Goal: Information Seeking & Learning: Learn about a topic

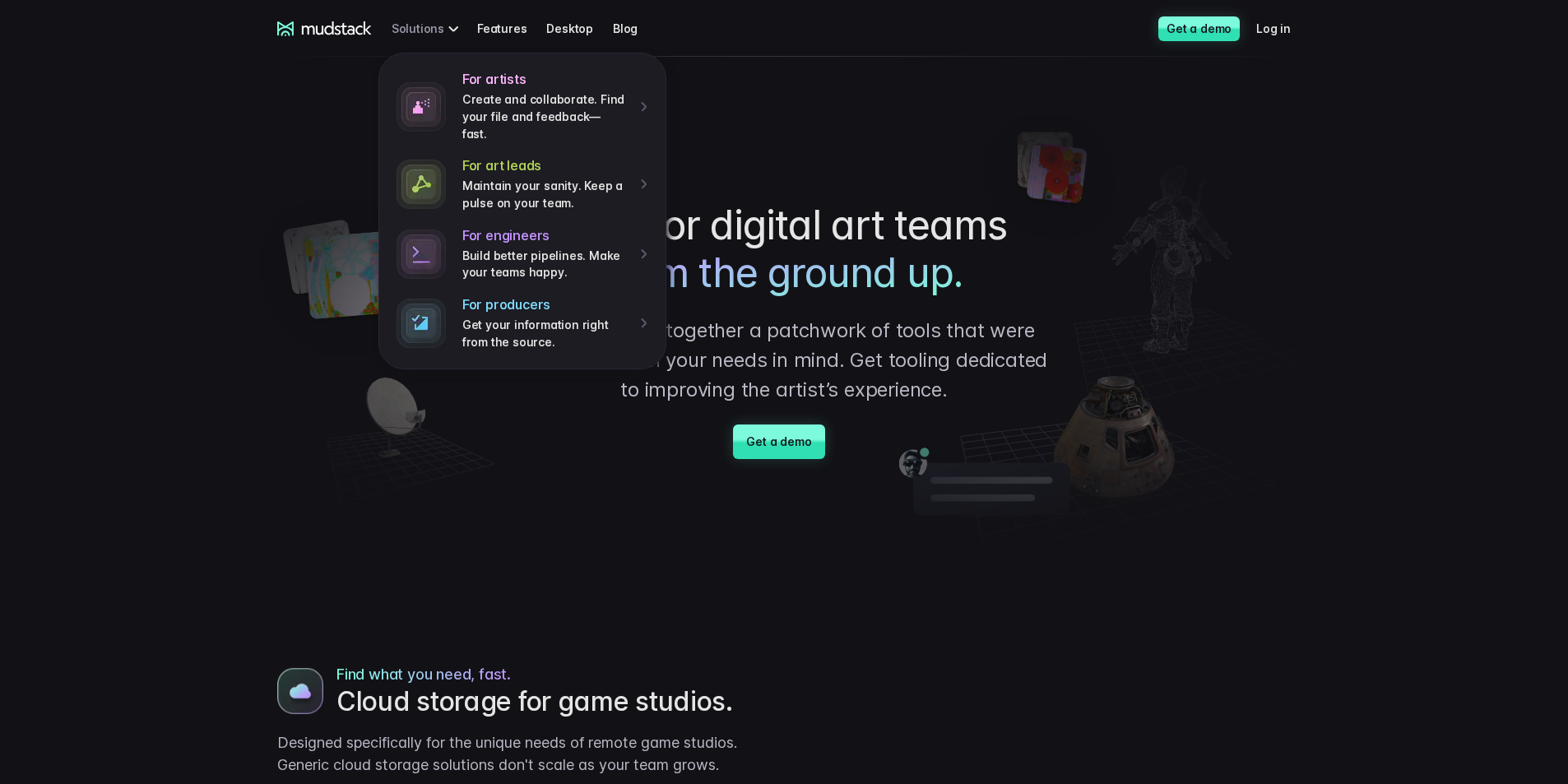
click at [434, 31] on div "For artists Create and collaborate. Find your file and feedback— fast. For art …" at bounding box center [428, 28] width 73 height 30
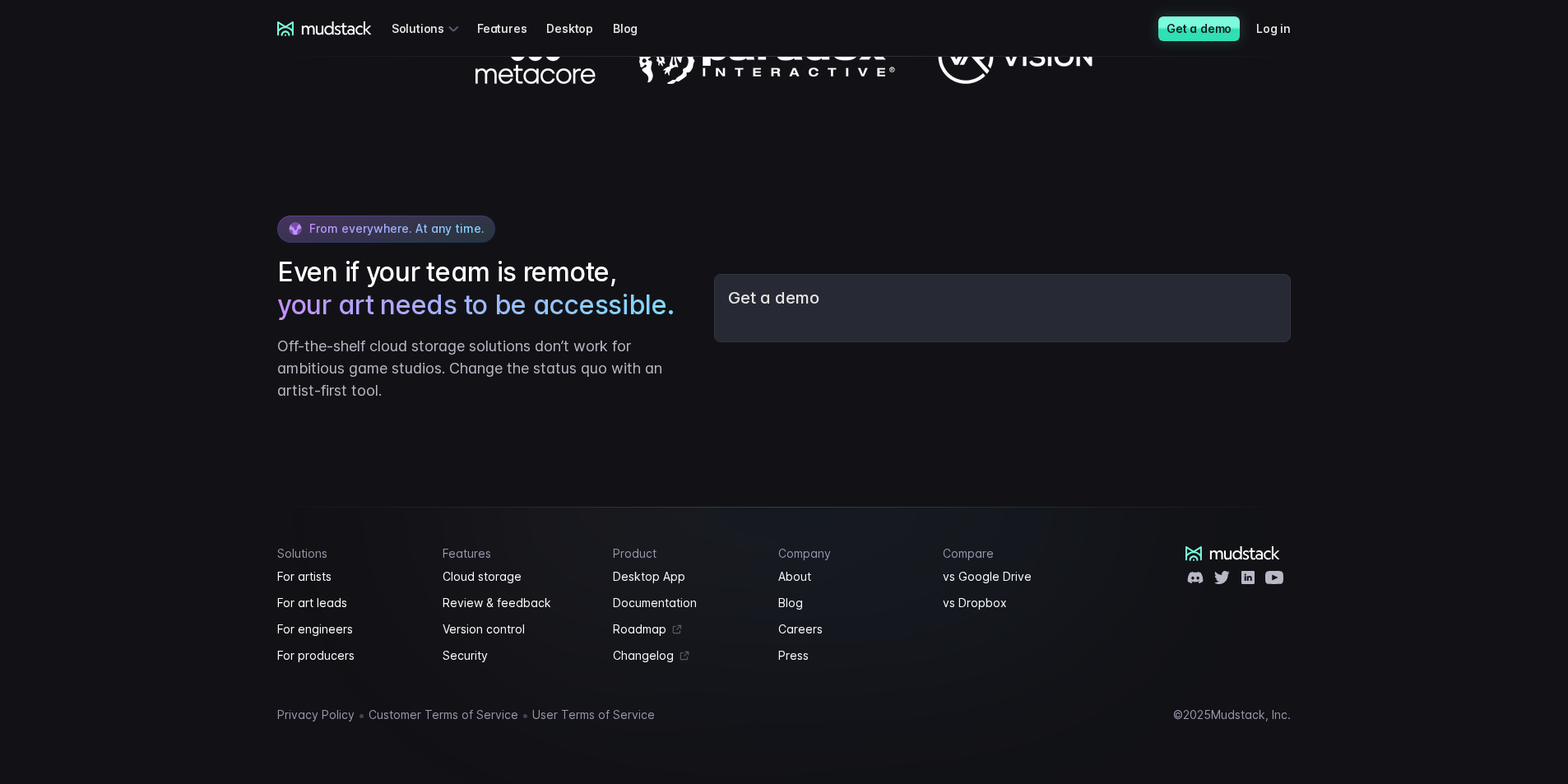
scroll to position [2165, 0]
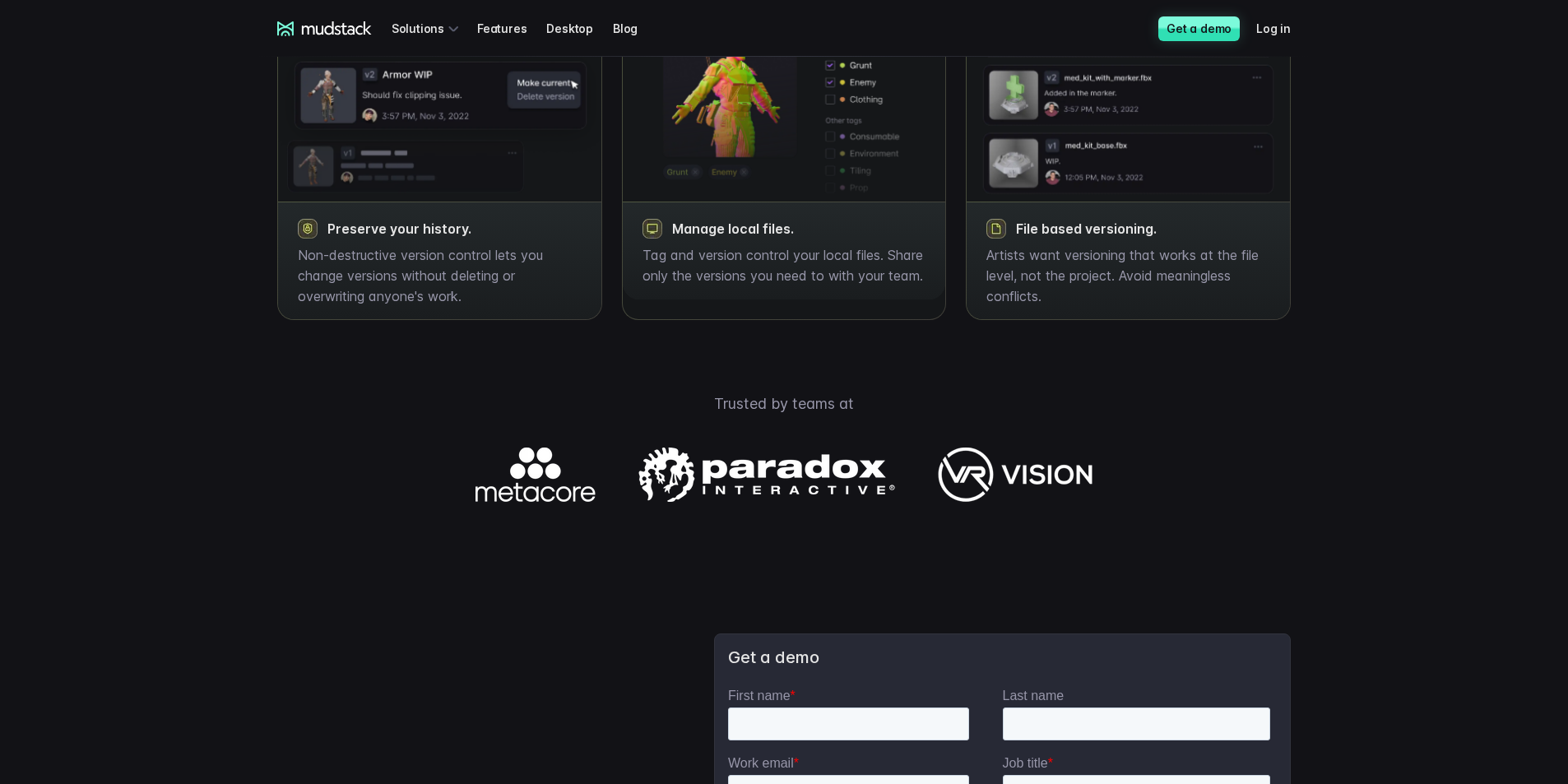
scroll to position [2056, 0]
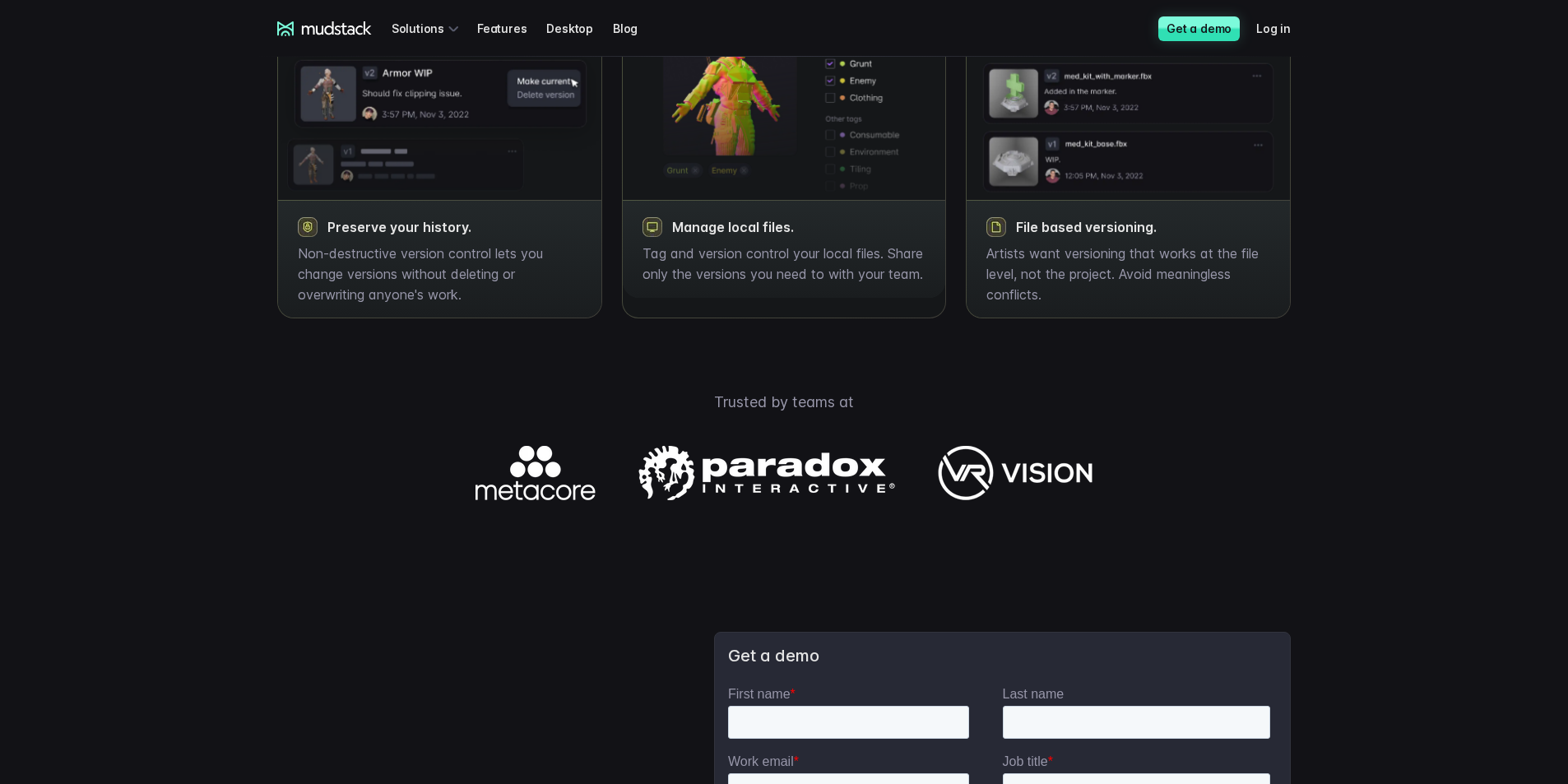
drag, startPoint x: 519, startPoint y: 490, endPoint x: 523, endPoint y: 503, distance: 13.6
click at [519, 492] on img at bounding box center [784, 472] width 617 height 55
click at [758, 478] on img at bounding box center [784, 472] width 617 height 55
click at [787, 413] on p "Trusted by teams at" at bounding box center [784, 402] width 1053 height 22
click at [762, 486] on img at bounding box center [784, 472] width 617 height 55
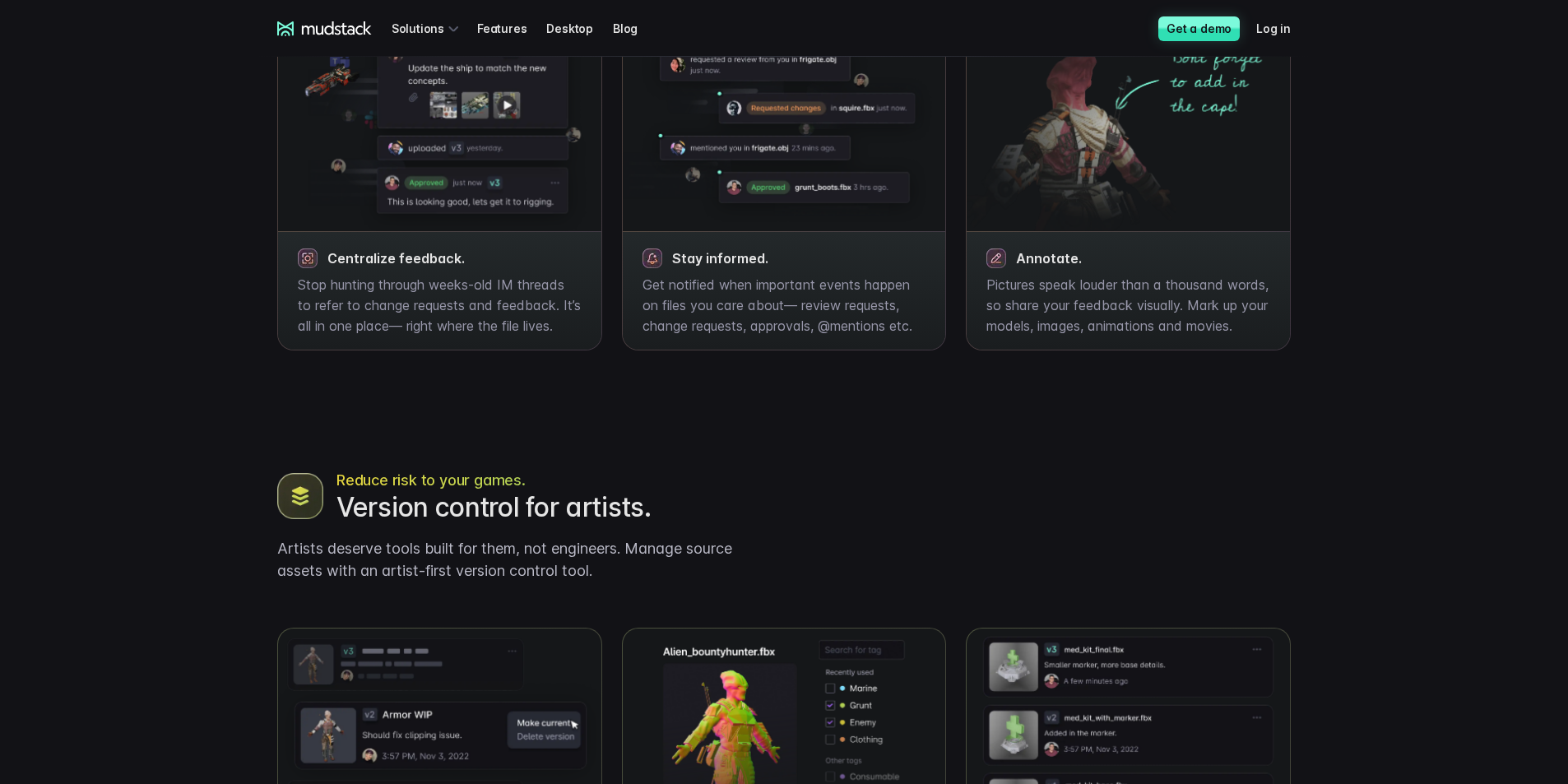
scroll to position [1151, 0]
